Goal: Task Accomplishment & Management: Manage account settings

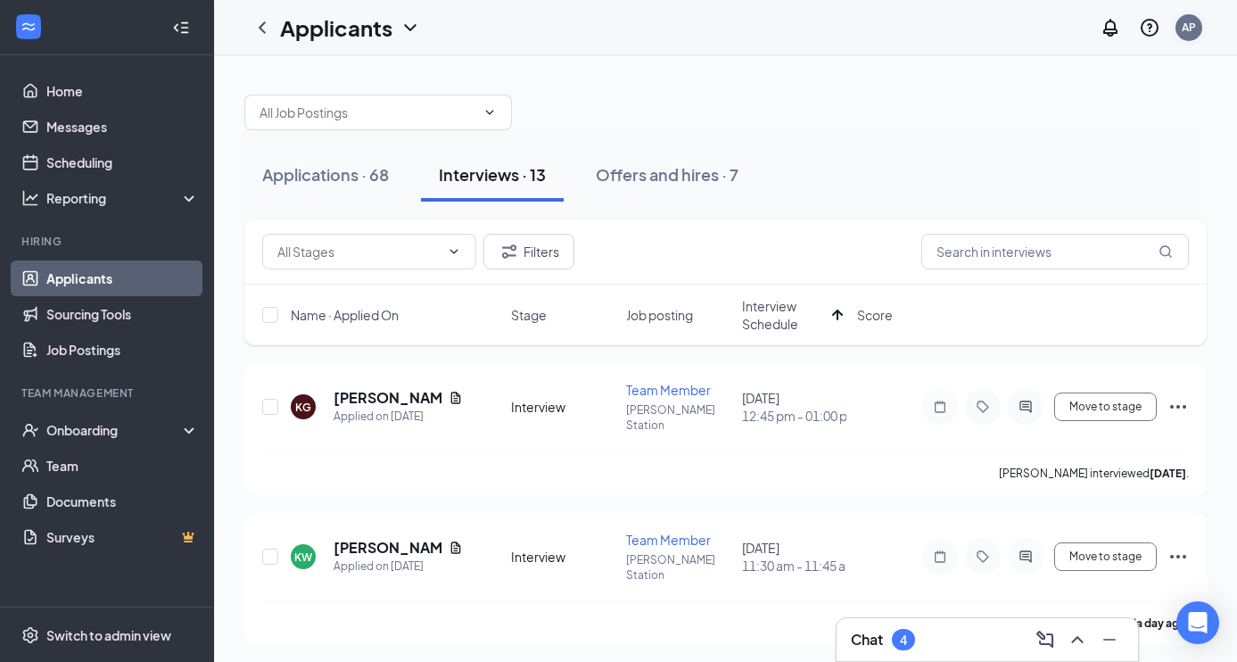
click at [1199, 37] on div "AP" at bounding box center [1189, 28] width 36 height 36
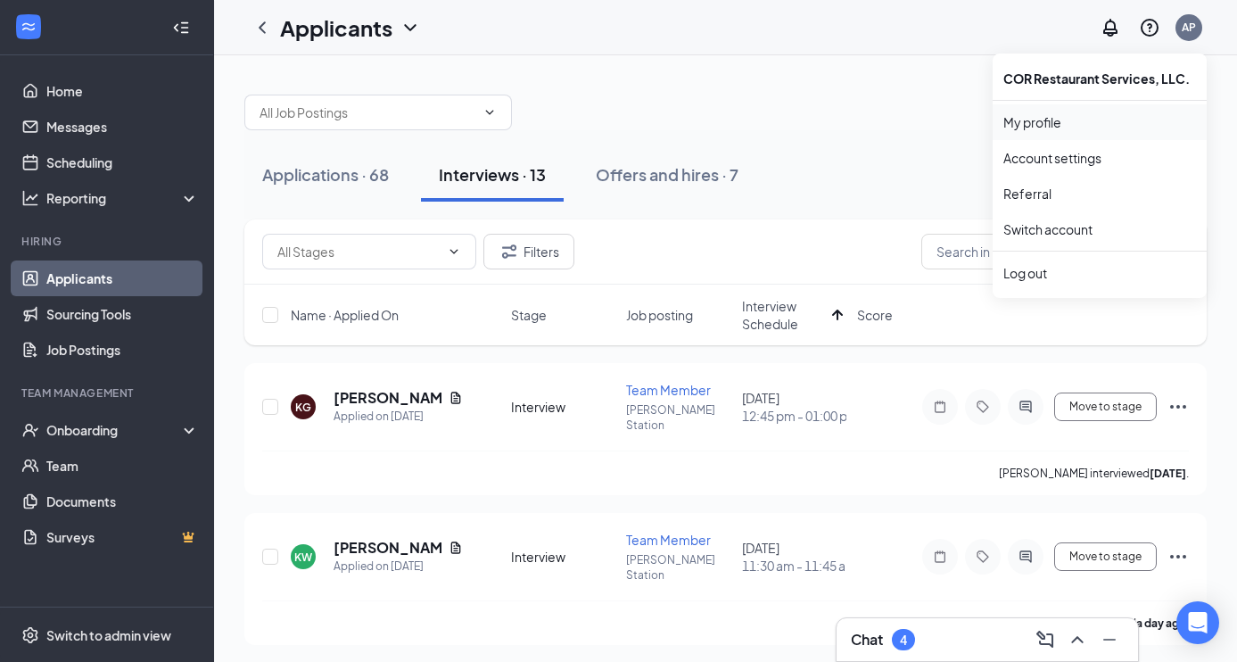
click at [1032, 125] on link "My profile" at bounding box center [1099, 122] width 193 height 18
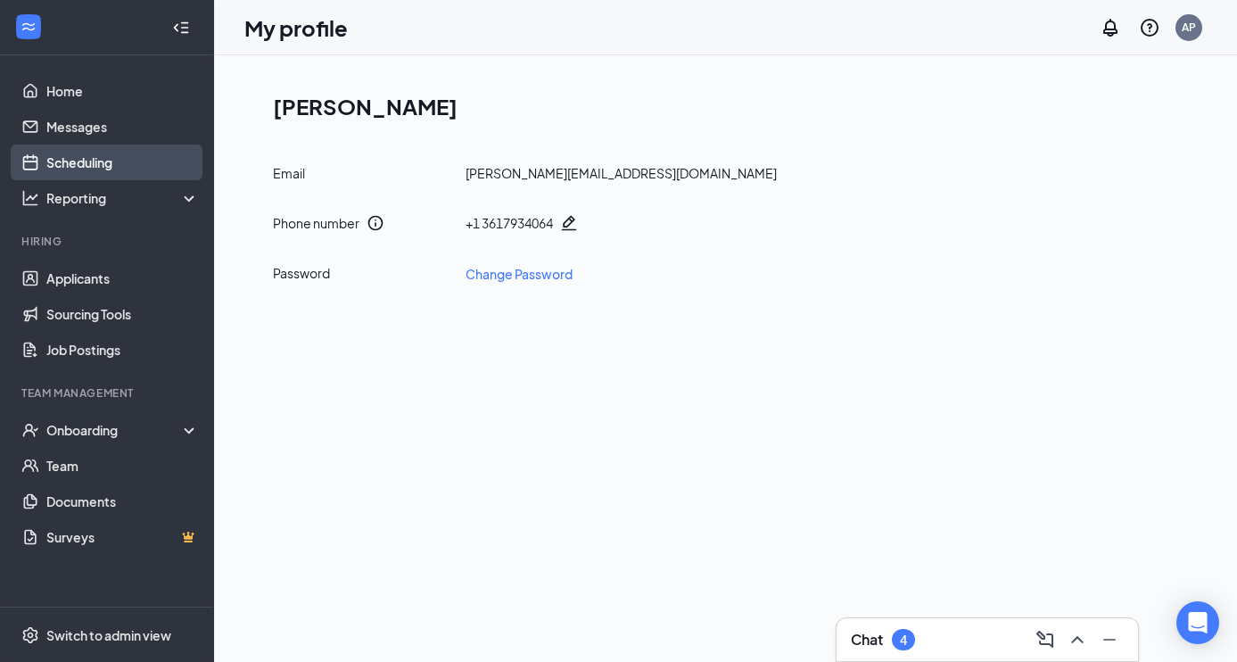
click at [87, 162] on link "Scheduling" at bounding box center [122, 162] width 152 height 36
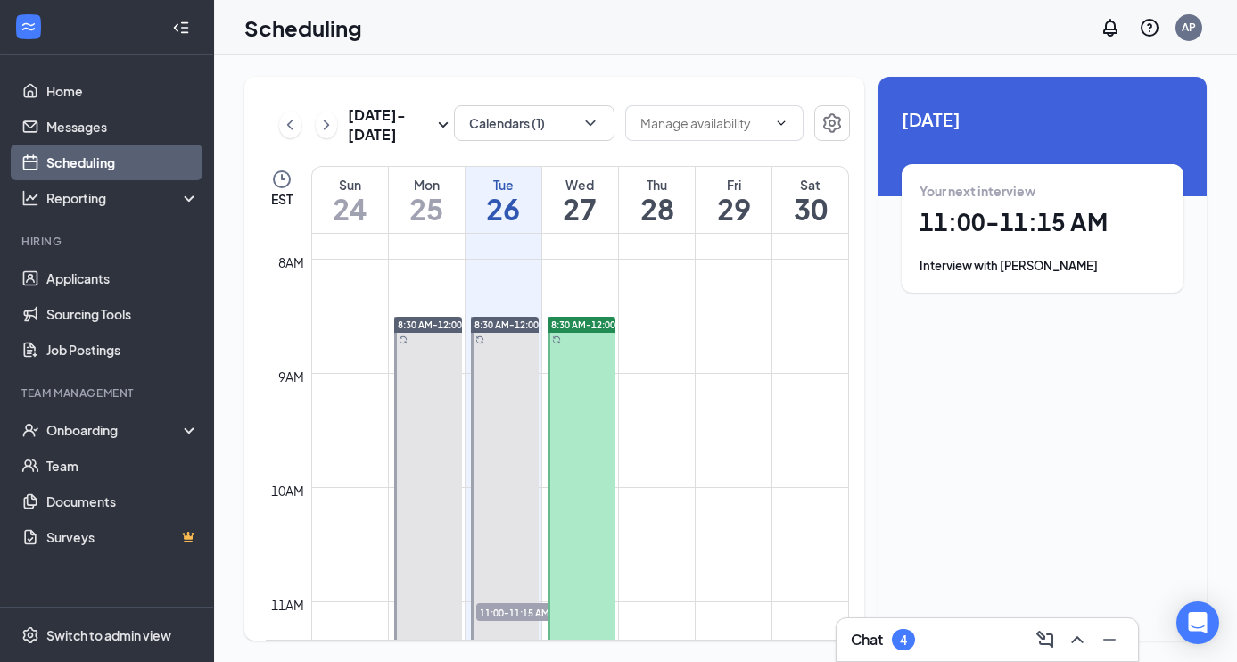
scroll to position [887, 0]
click at [328, 136] on button at bounding box center [327, 124] width 22 height 27
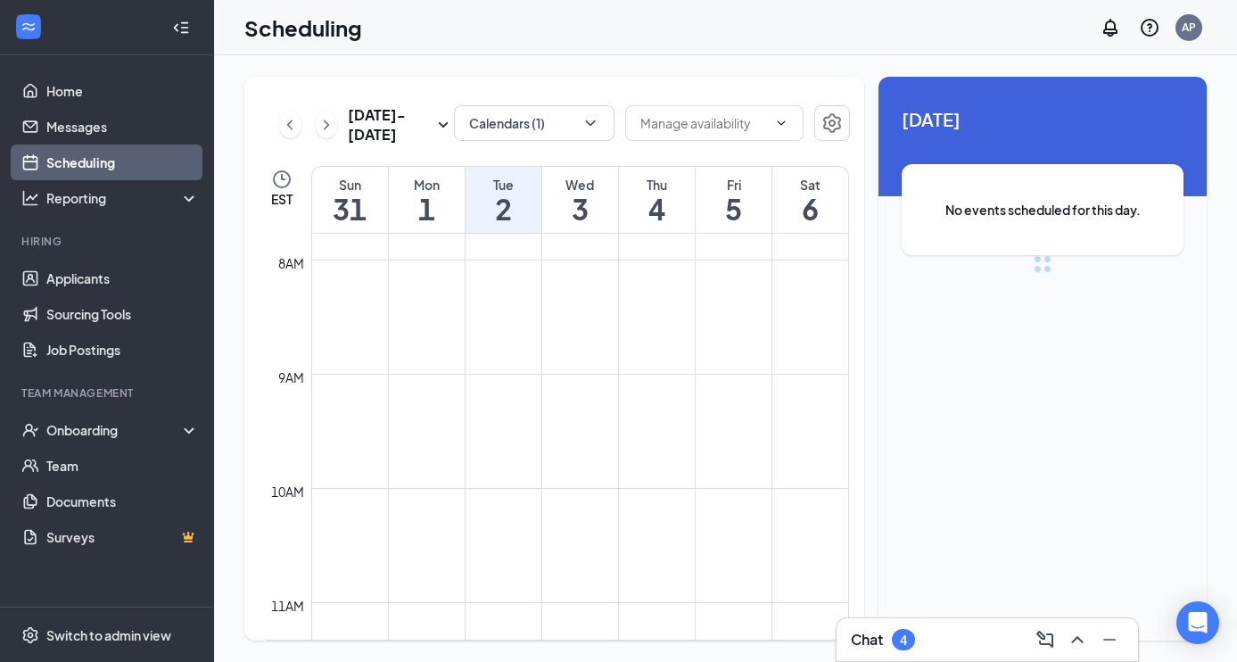
scroll to position [876, 0]
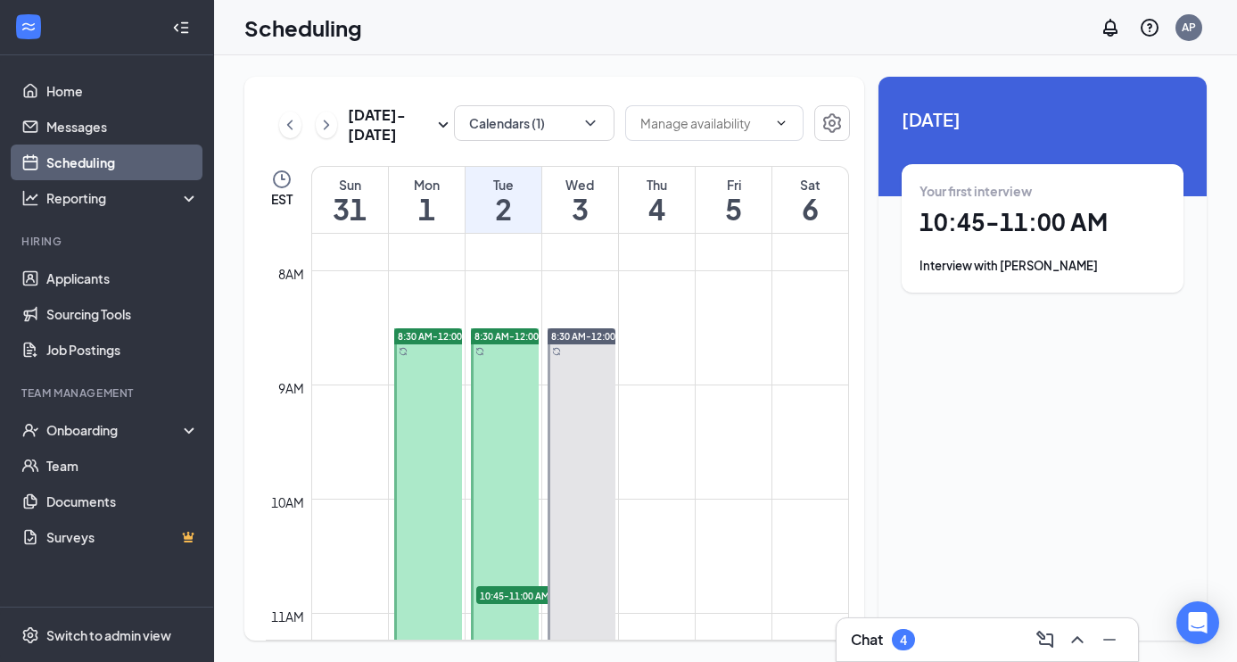
click at [485, 352] on div at bounding box center [505, 527] width 68 height 399
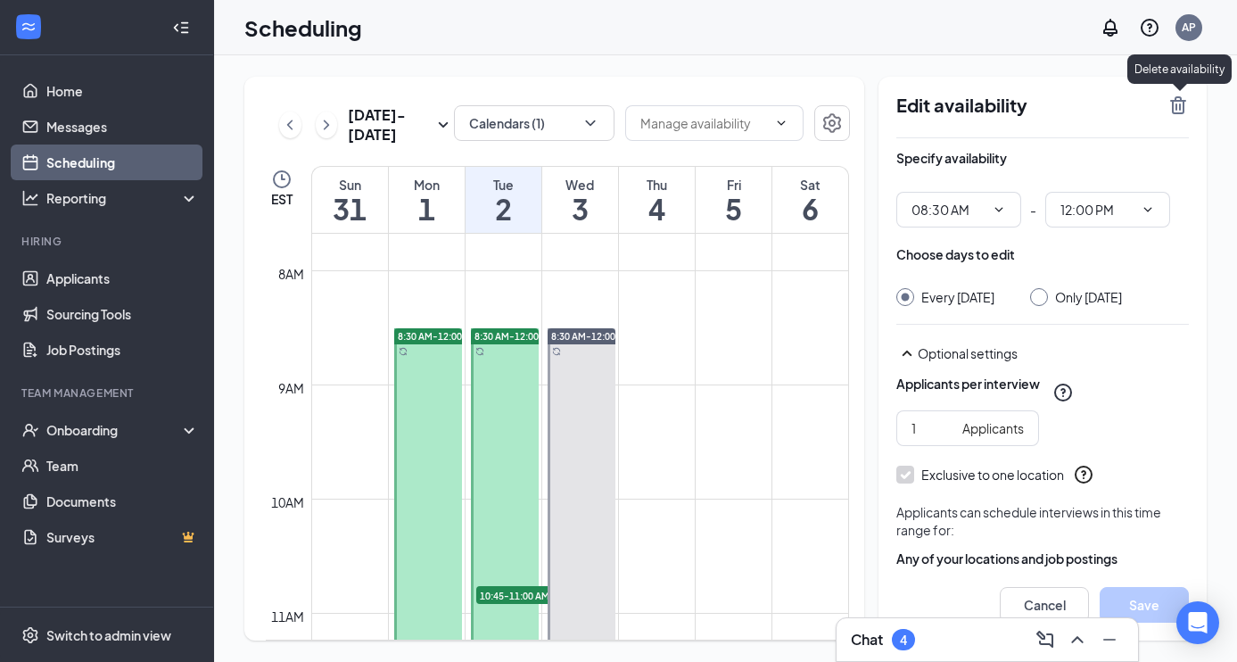
click at [1172, 104] on icon "TrashOutline" at bounding box center [1178, 105] width 16 height 18
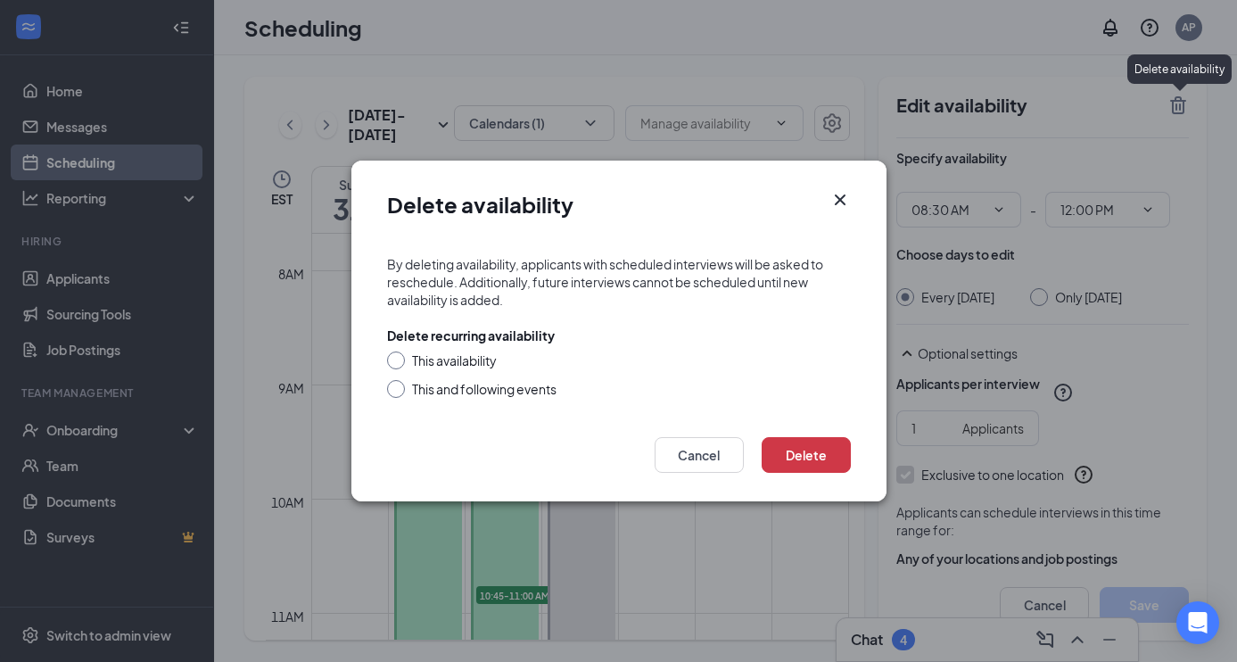
click at [397, 358] on input "This availability" at bounding box center [393, 357] width 12 height 12
radio input "true"
click at [395, 390] on input "This and following events" at bounding box center [393, 386] width 12 height 12
radio input "true"
radio input "false"
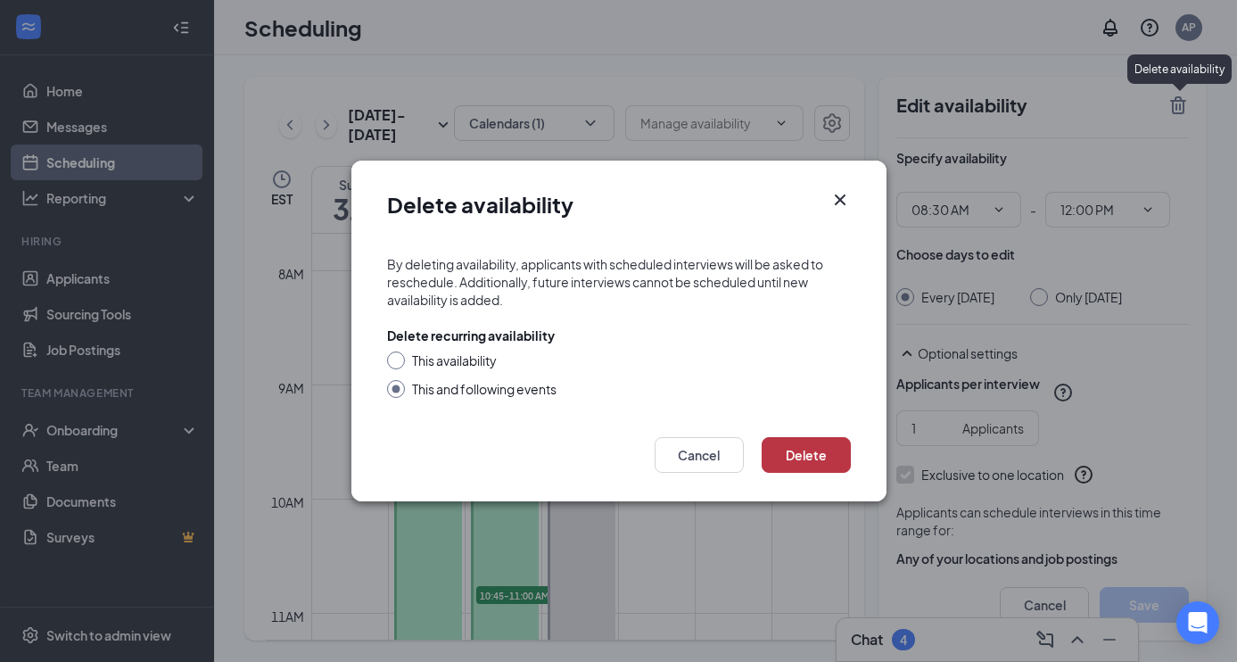
click at [816, 460] on button "Delete" at bounding box center [805, 455] width 89 height 36
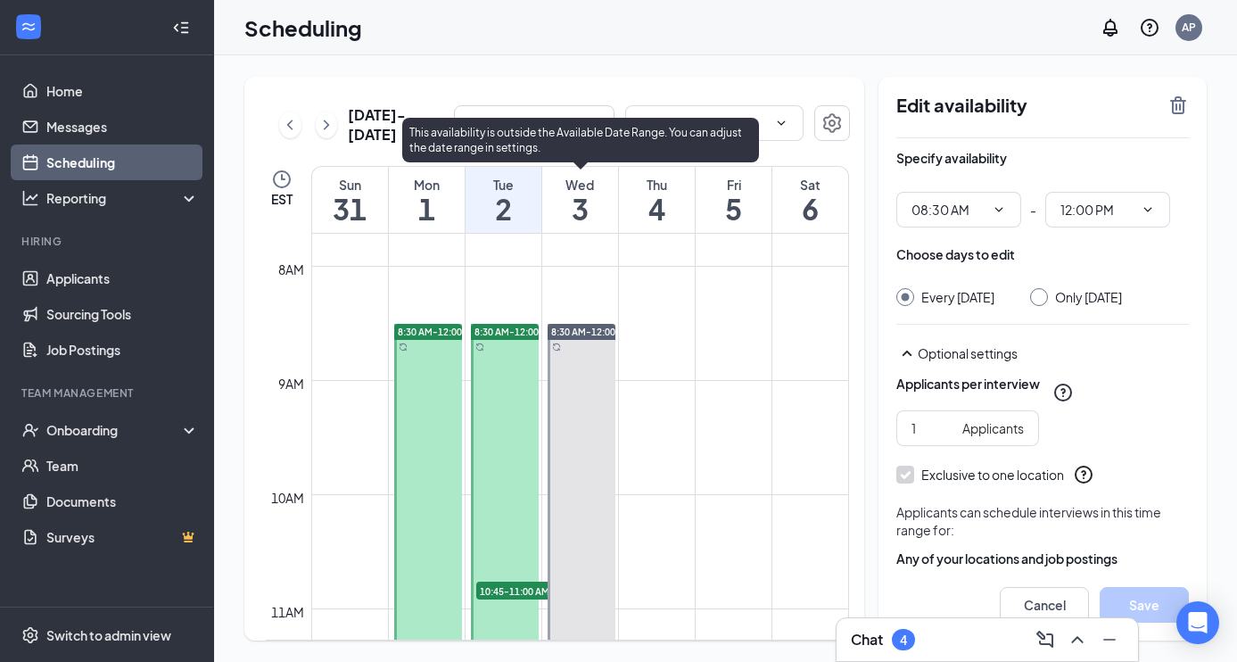
scroll to position [854, 0]
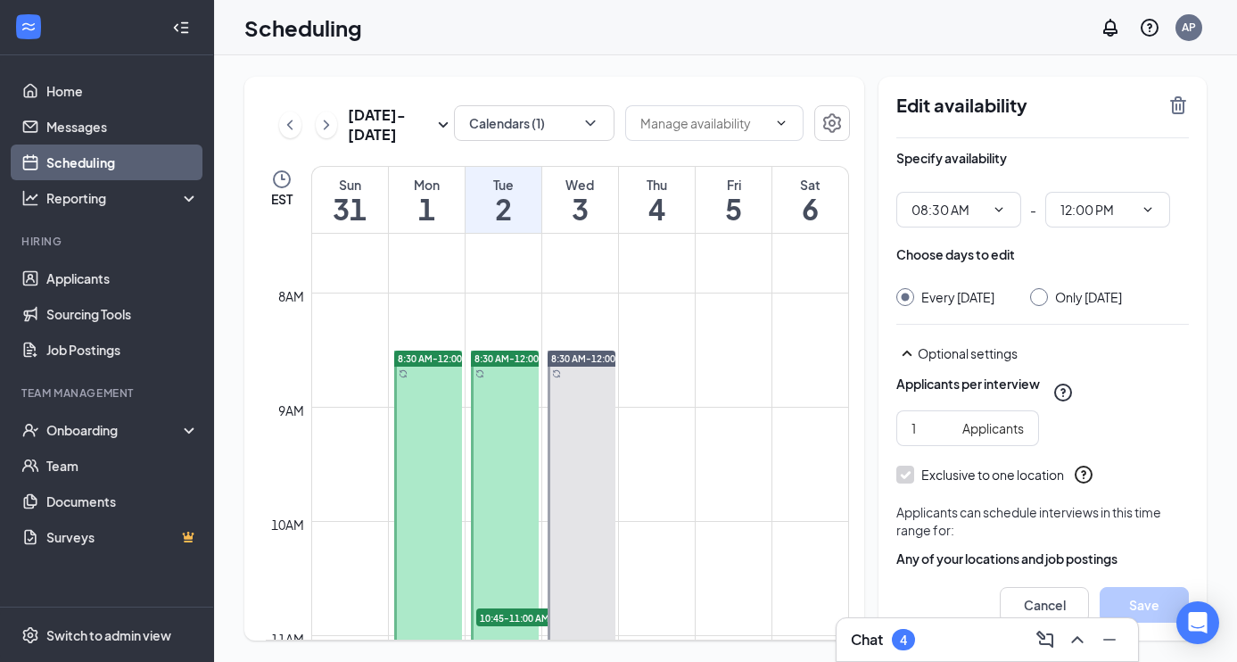
click at [436, 352] on span "8:30 AM-12:00 PM" at bounding box center [437, 358] width 79 height 12
click at [1177, 106] on icon "TrashOutline" at bounding box center [1177, 105] width 21 height 21
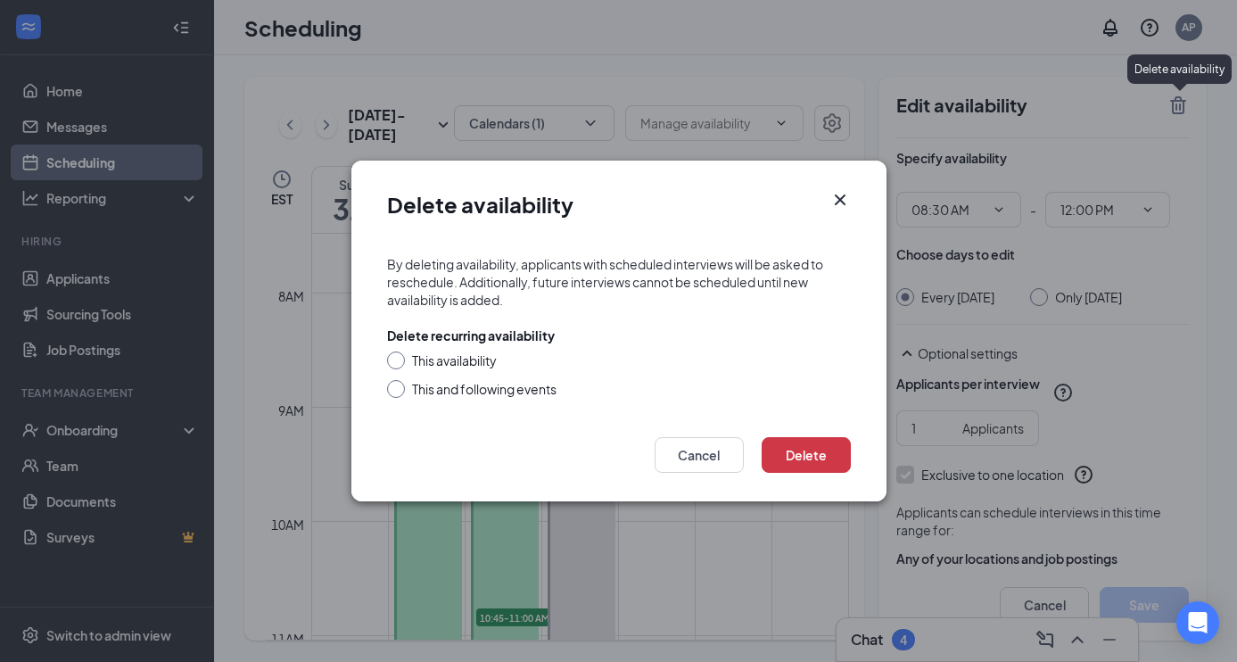
click at [436, 362] on div "This availability" at bounding box center [454, 360] width 85 height 18
click at [399, 362] on input "This availability" at bounding box center [393, 357] width 12 height 12
radio input "true"
click at [424, 383] on div "This and following events" at bounding box center [484, 389] width 144 height 18
click at [399, 383] on input "This and following events" at bounding box center [393, 386] width 12 height 12
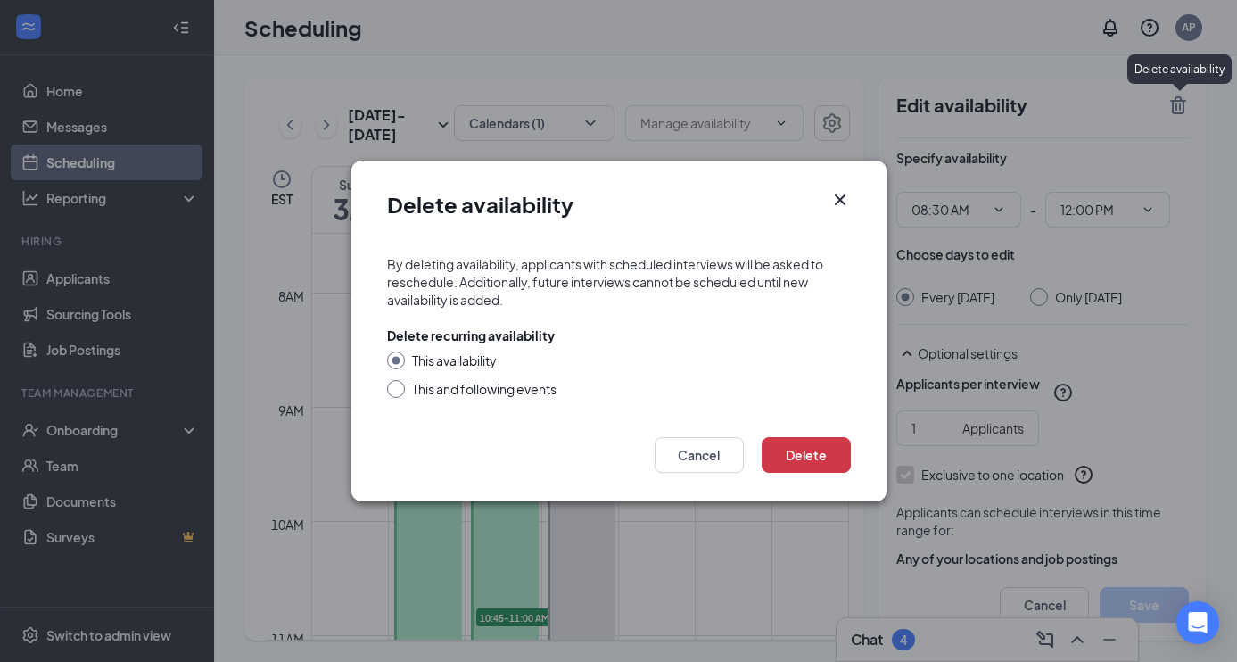
radio input "true"
radio input "false"
click at [785, 443] on button "Delete" at bounding box center [805, 455] width 89 height 36
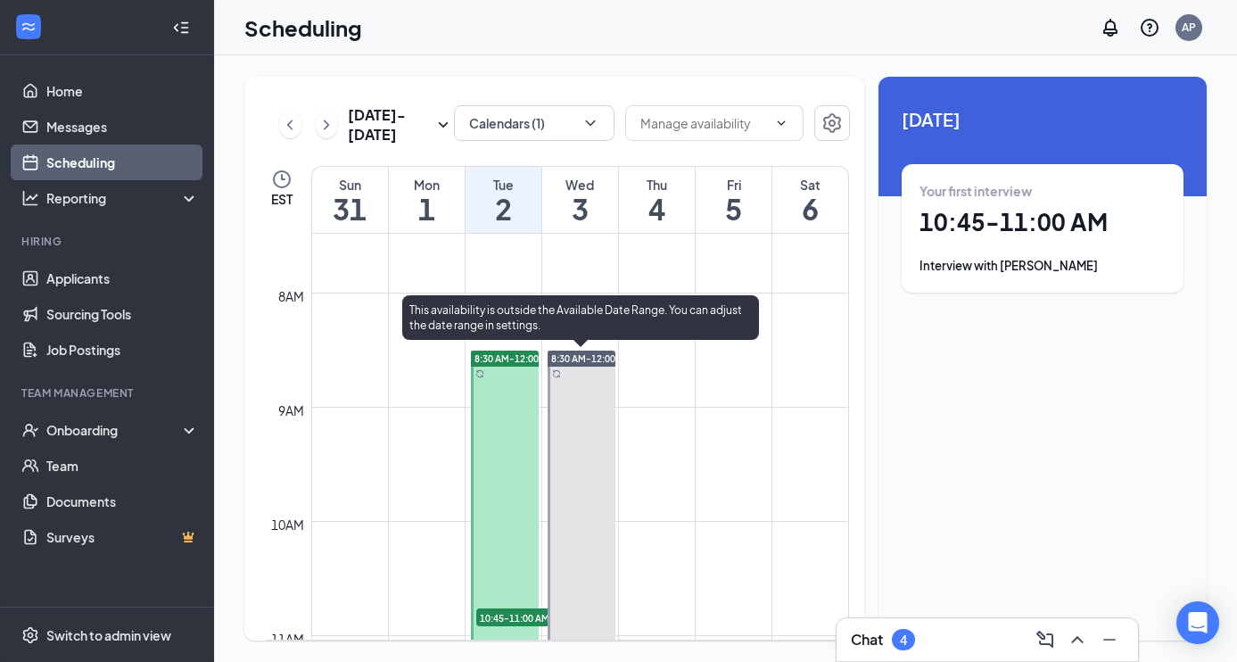
click at [577, 363] on span "8:30 AM-12:00 PM" at bounding box center [590, 358] width 79 height 12
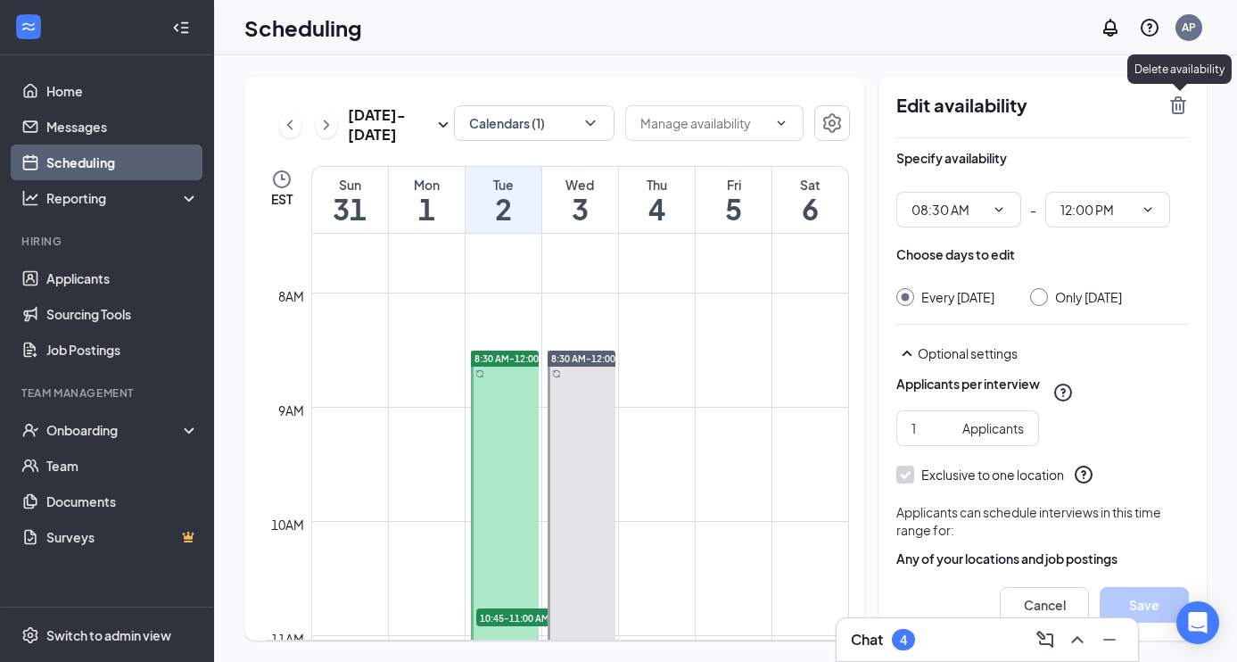
click at [1180, 103] on icon "TrashOutline" at bounding box center [1178, 105] width 16 height 18
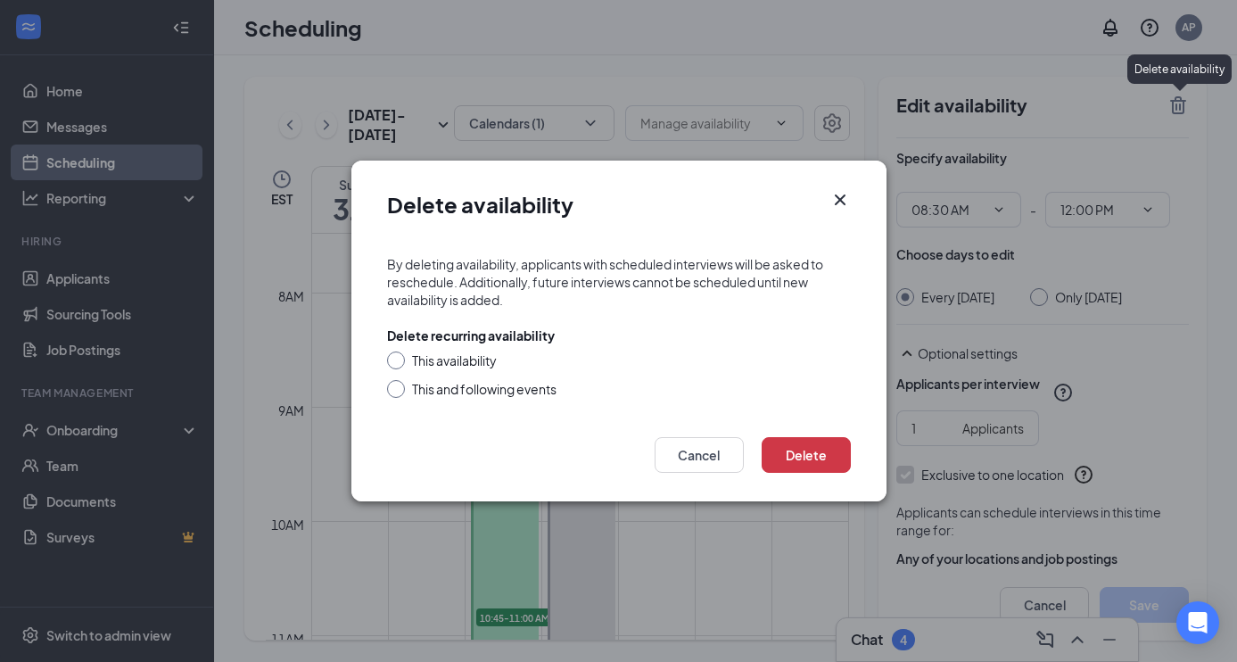
click at [463, 394] on div "This and following events" at bounding box center [484, 389] width 144 height 18
click at [399, 392] on input "This and following events" at bounding box center [393, 386] width 12 height 12
radio input "true"
click at [770, 440] on button "Delete" at bounding box center [805, 455] width 89 height 36
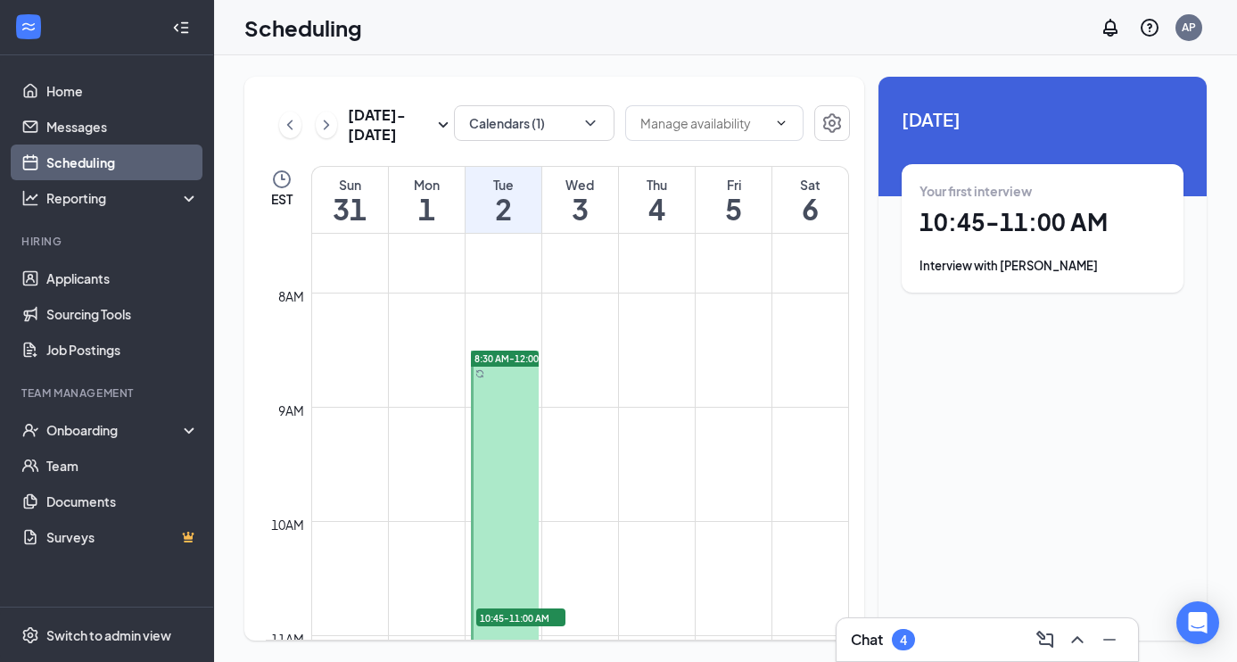
click at [500, 366] on div "8:30 AM-12:00 PM" at bounding box center [505, 358] width 68 height 16
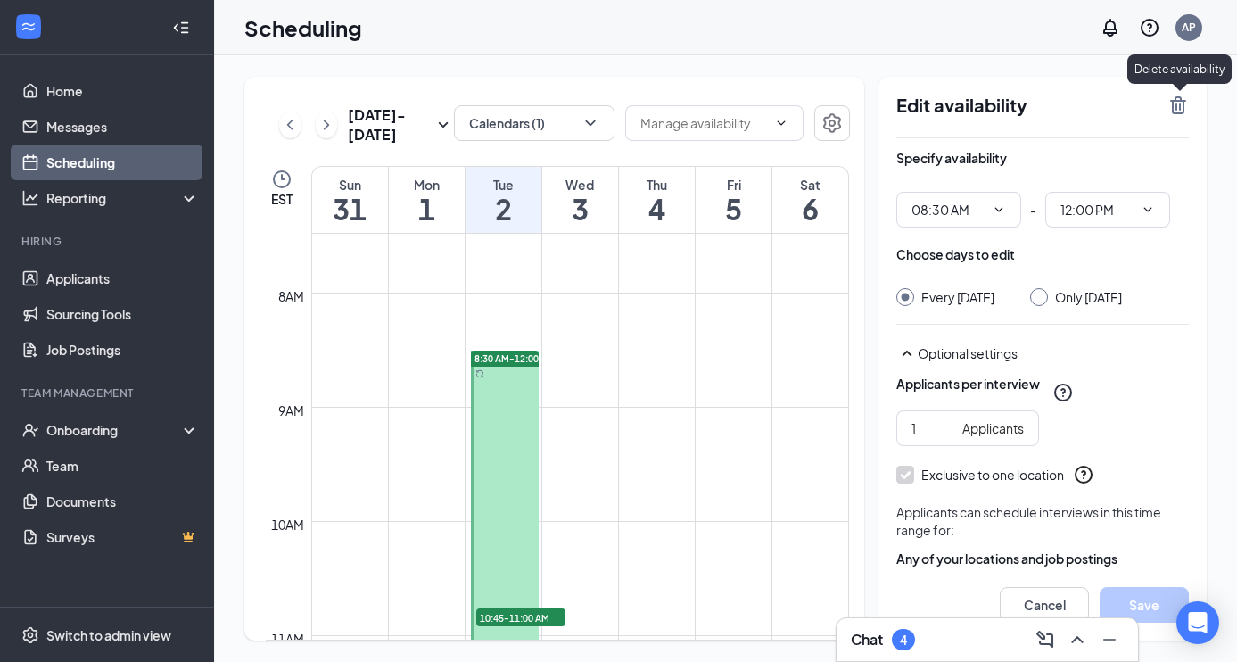
click at [1175, 101] on icon "TrashOutline" at bounding box center [1178, 105] width 16 height 18
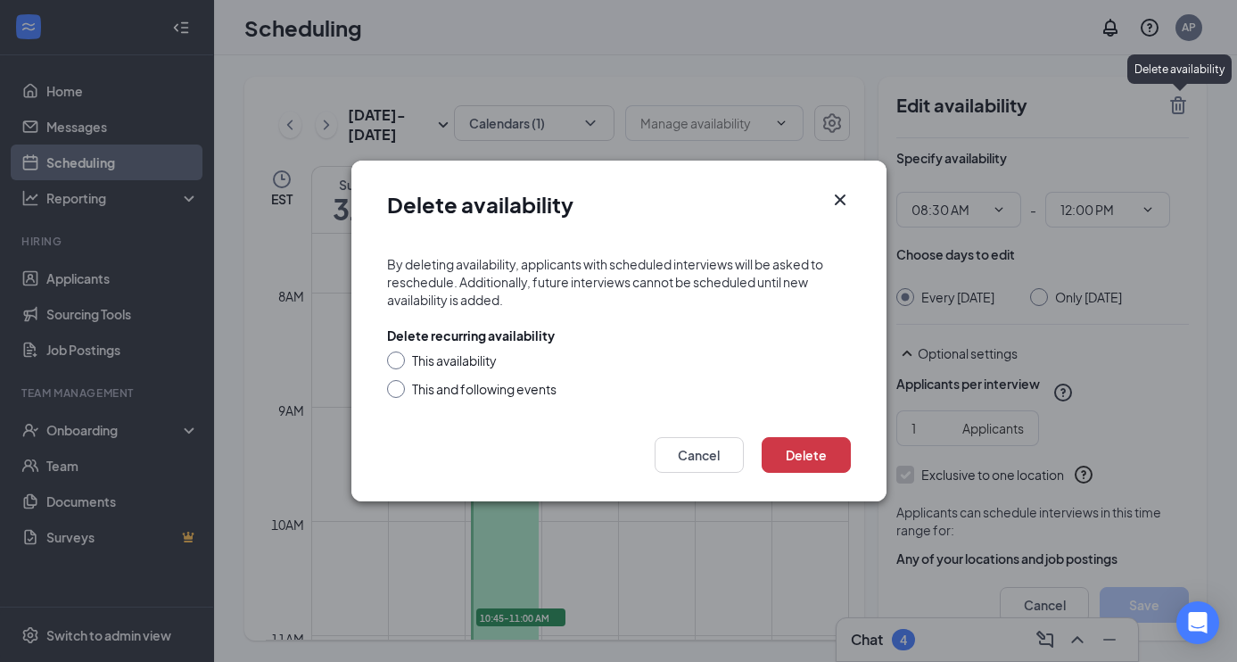
click at [431, 385] on div "This and following events" at bounding box center [484, 389] width 144 height 18
click at [399, 385] on input "This and following events" at bounding box center [393, 386] width 12 height 12
radio input "true"
click at [813, 441] on button "Delete" at bounding box center [805, 455] width 89 height 36
